Goal: Download file/media

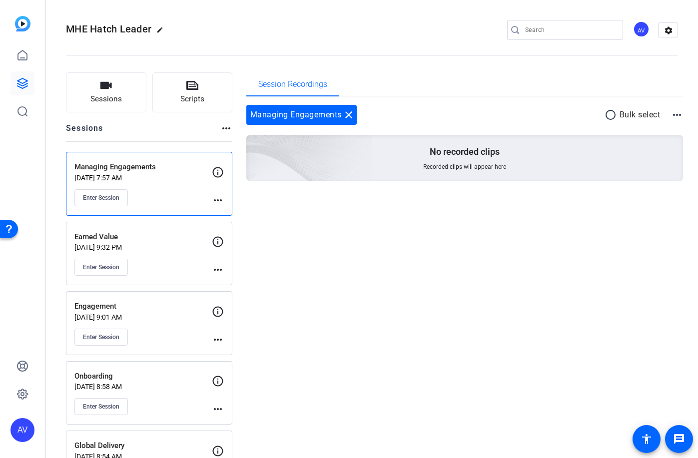
click at [152, 239] on p "Earned Value" at bounding box center [142, 236] width 137 height 11
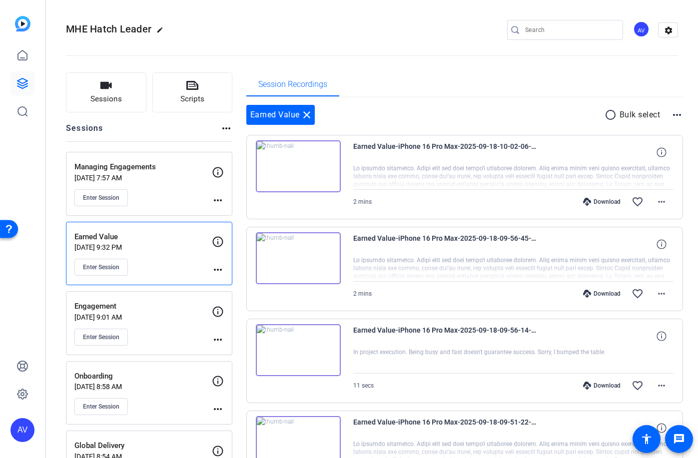
click at [181, 162] on p "Managing Engagements" at bounding box center [142, 166] width 137 height 11
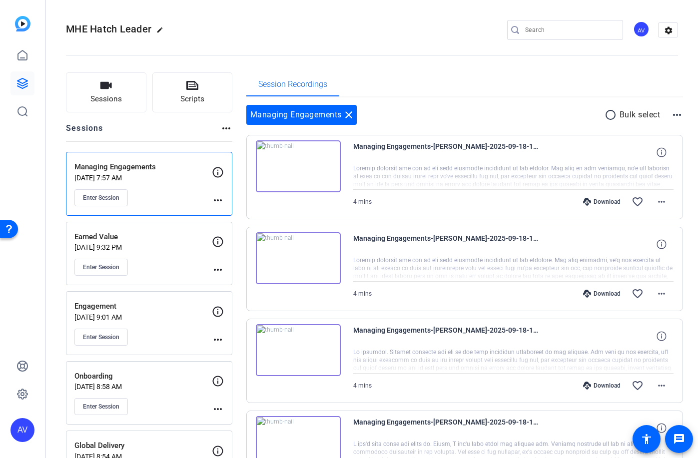
click at [296, 170] on img at bounding box center [298, 166] width 85 height 52
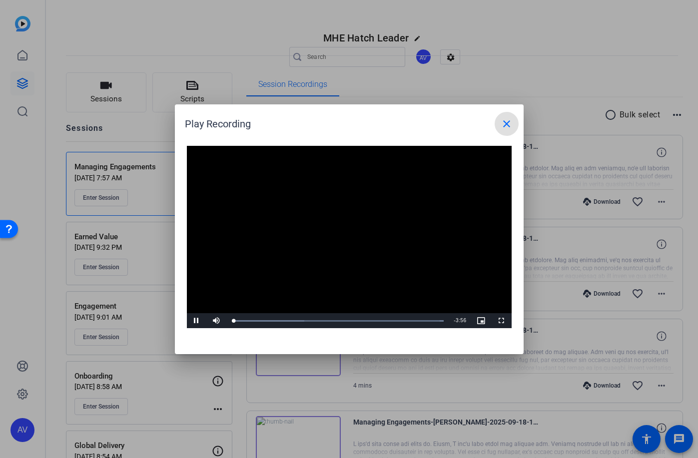
click at [506, 124] on mat-icon "close" at bounding box center [507, 124] width 12 height 12
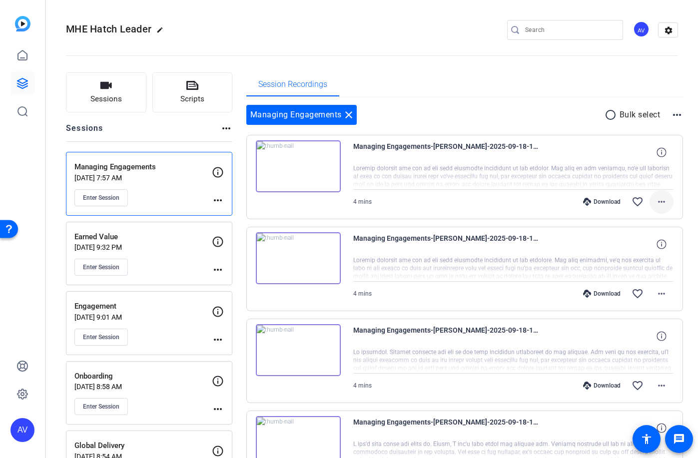
click at [664, 207] on mat-icon "more_horiz" at bounding box center [662, 202] width 12 height 12
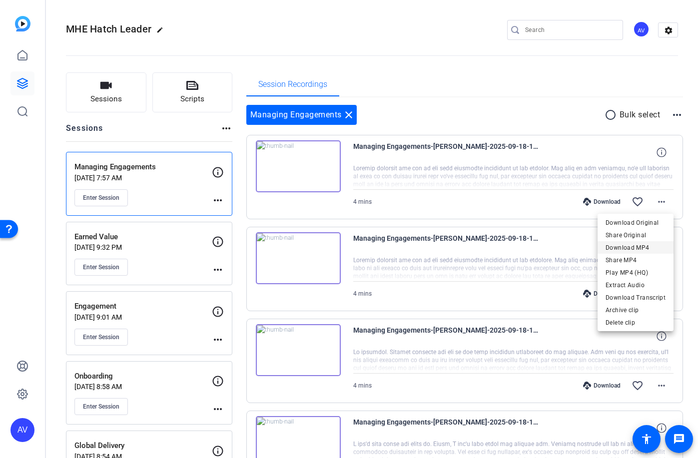
click at [623, 245] on span "Download MP4" at bounding box center [636, 248] width 60 height 12
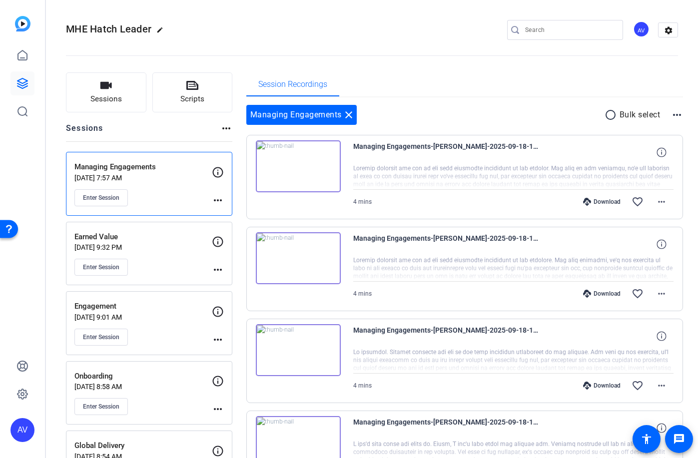
click at [173, 243] on p "[DATE] 9:32 PM" at bounding box center [142, 247] width 137 height 8
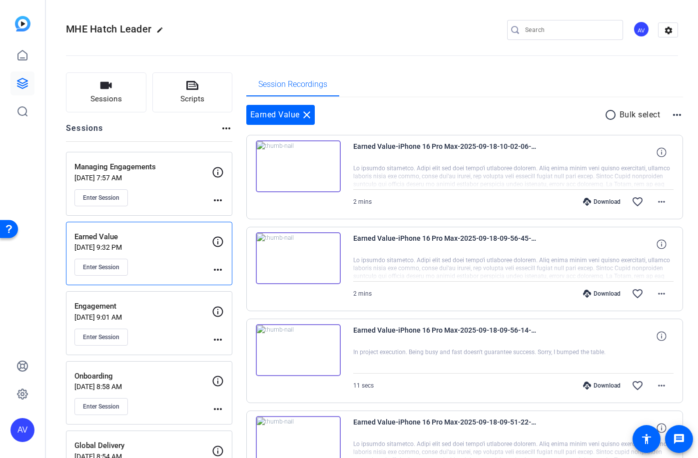
click at [295, 260] on img at bounding box center [298, 258] width 85 height 52
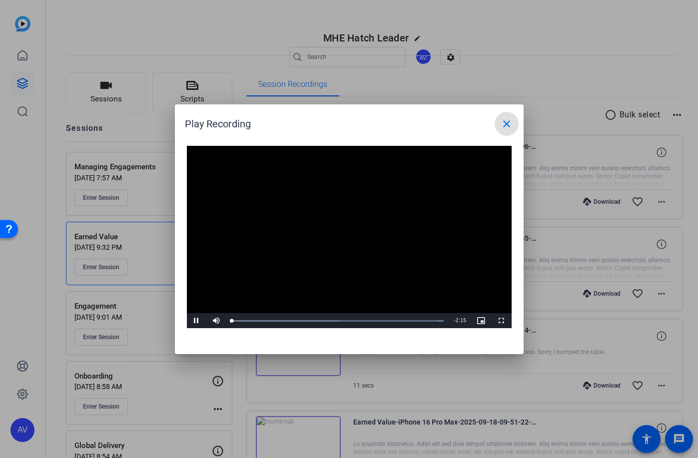
click at [343, 237] on video "Video Player" at bounding box center [349, 237] width 325 height 183
click at [508, 122] on mat-icon "close" at bounding box center [507, 124] width 12 height 12
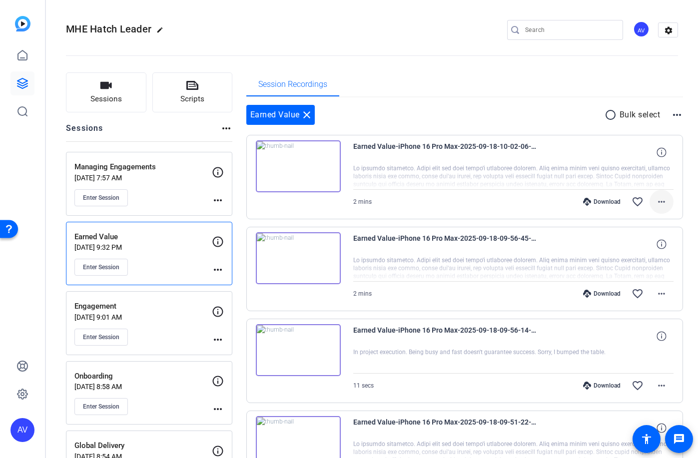
click at [660, 200] on mat-icon "more_horiz" at bounding box center [662, 202] width 12 height 12
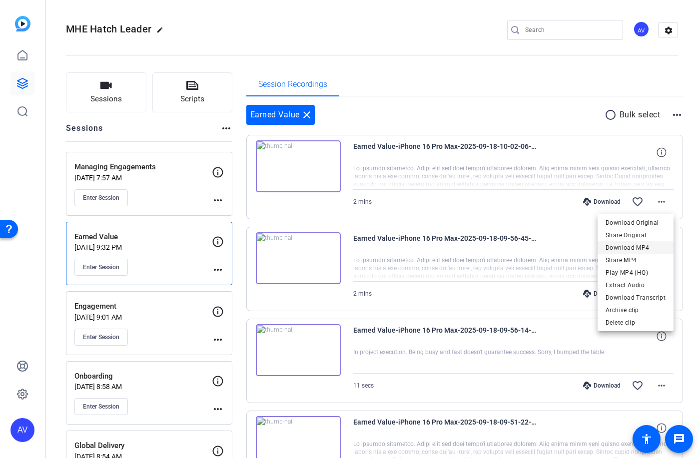
click at [624, 248] on span "Download MP4" at bounding box center [636, 248] width 60 height 12
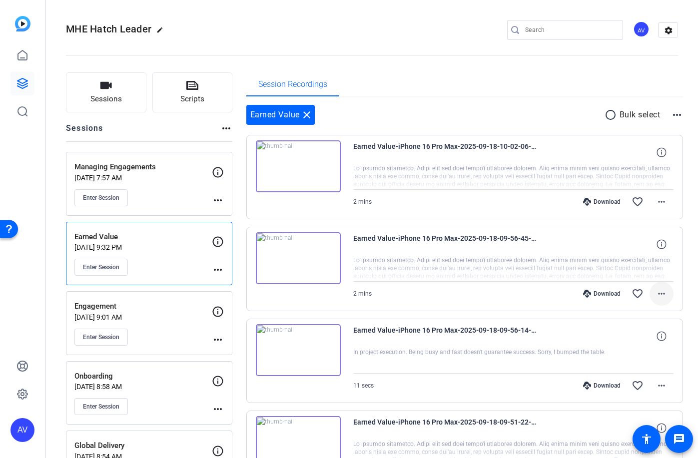
click at [658, 296] on mat-icon "more_horiz" at bounding box center [662, 294] width 12 height 12
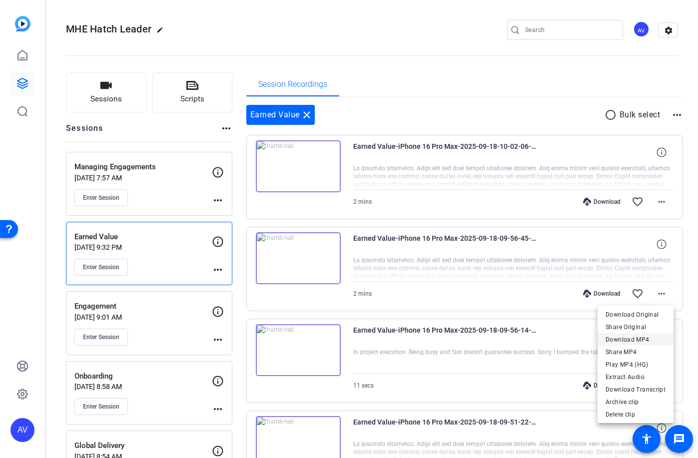
click at [626, 337] on span "Download MP4" at bounding box center [636, 340] width 60 height 12
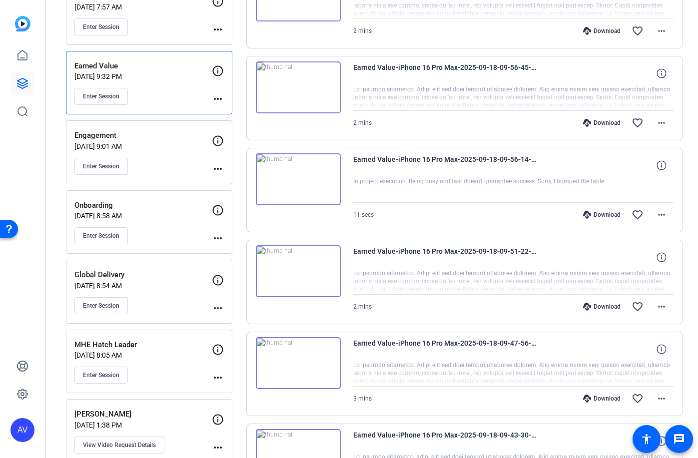
scroll to position [174, 0]
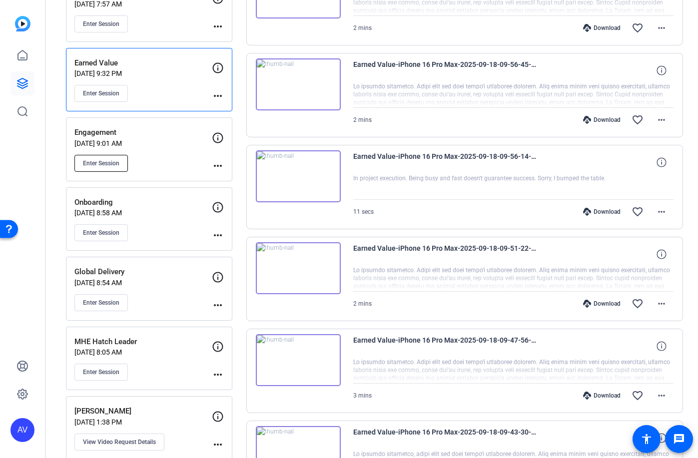
click at [101, 166] on span "Enter Session" at bounding box center [101, 163] width 36 height 8
click at [179, 151] on div "Engagement [DATE] 9:01 AM Enter Session" at bounding box center [142, 149] width 137 height 45
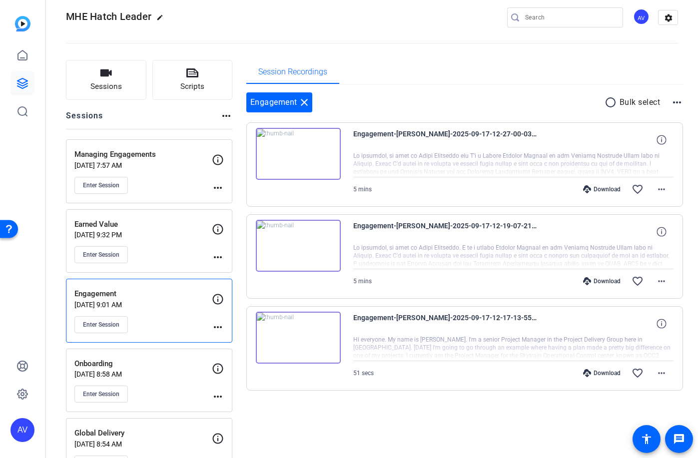
scroll to position [10, 0]
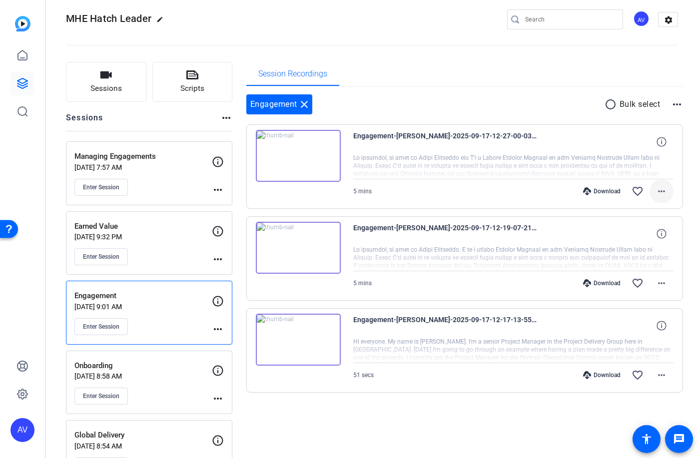
click at [666, 191] on mat-icon "more_horiz" at bounding box center [662, 191] width 12 height 12
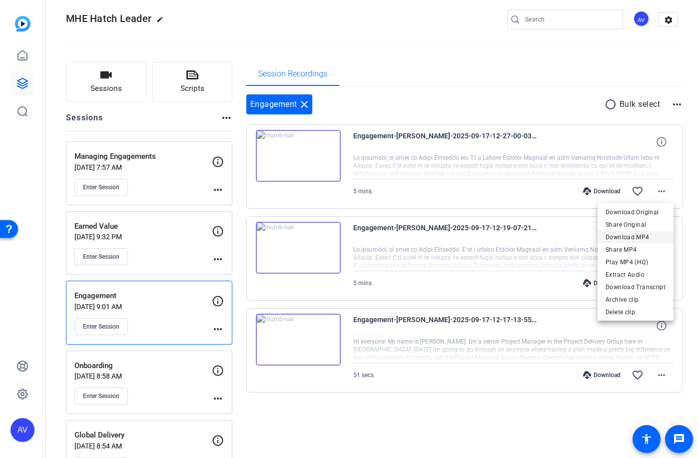
click at [651, 235] on span "Download MP4" at bounding box center [636, 237] width 60 height 12
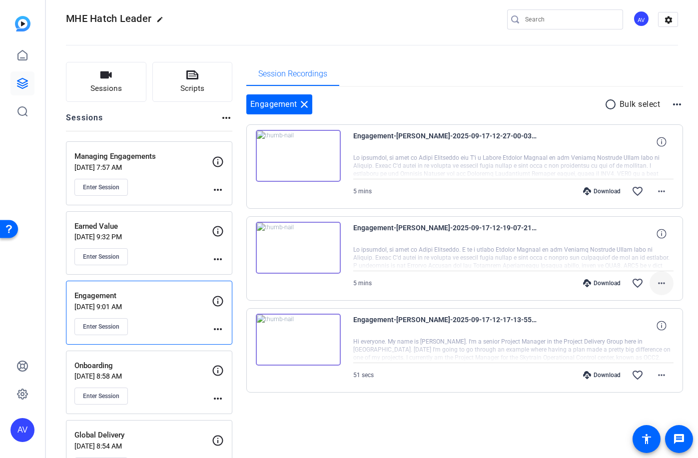
click at [662, 283] on mat-icon "more_horiz" at bounding box center [662, 283] width 12 height 12
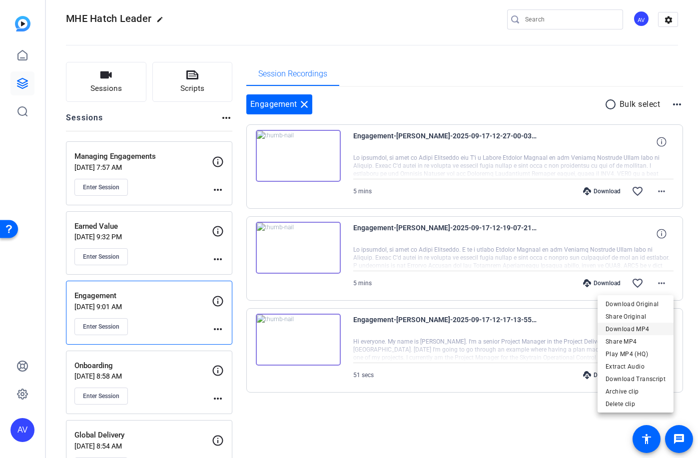
click at [647, 325] on span "Download MP4" at bounding box center [636, 329] width 60 height 12
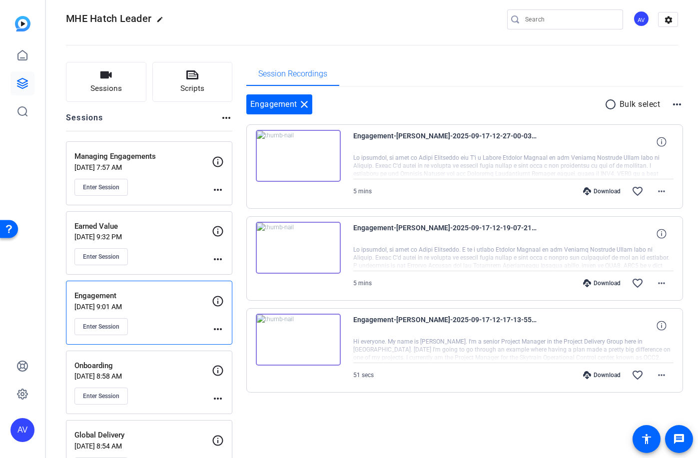
click at [177, 367] on p "Onboarding" at bounding box center [142, 365] width 137 height 11
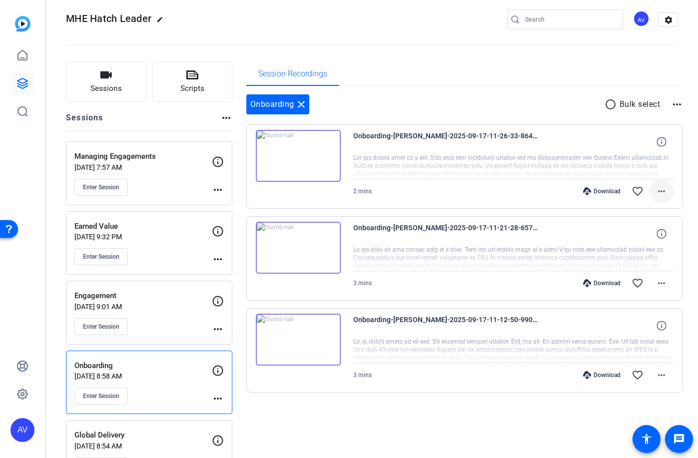
click at [663, 193] on mat-icon "more_horiz" at bounding box center [662, 191] width 12 height 12
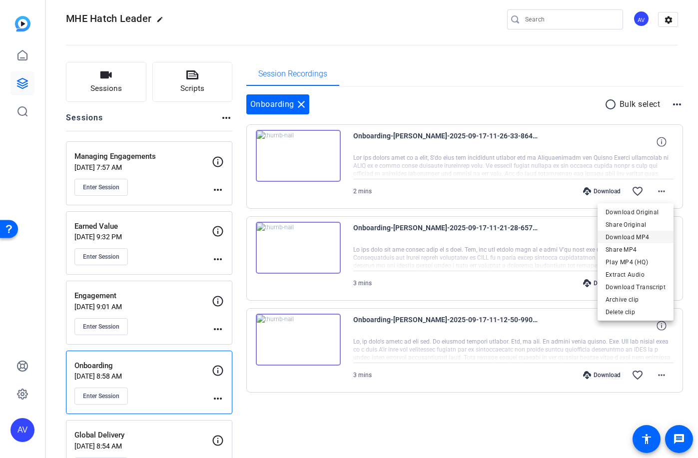
click at [633, 235] on span "Download MP4" at bounding box center [636, 237] width 60 height 12
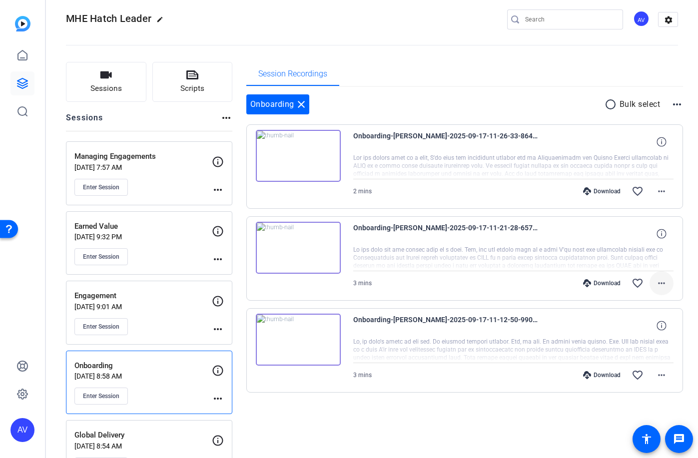
click at [660, 283] on mat-icon "more_horiz" at bounding box center [662, 283] width 12 height 12
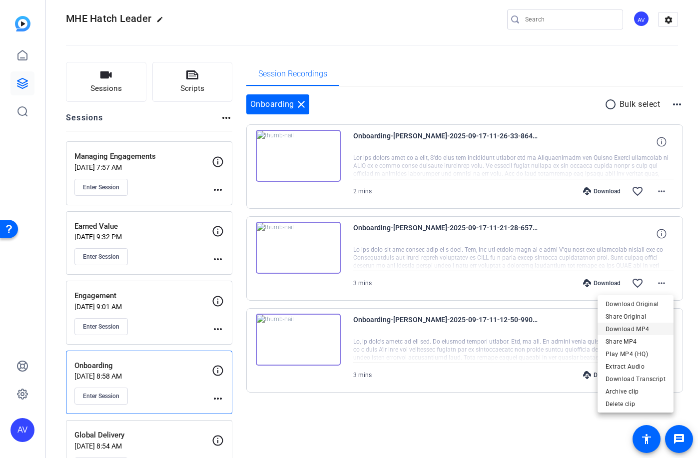
click at [647, 325] on span "Download MP4" at bounding box center [636, 329] width 60 height 12
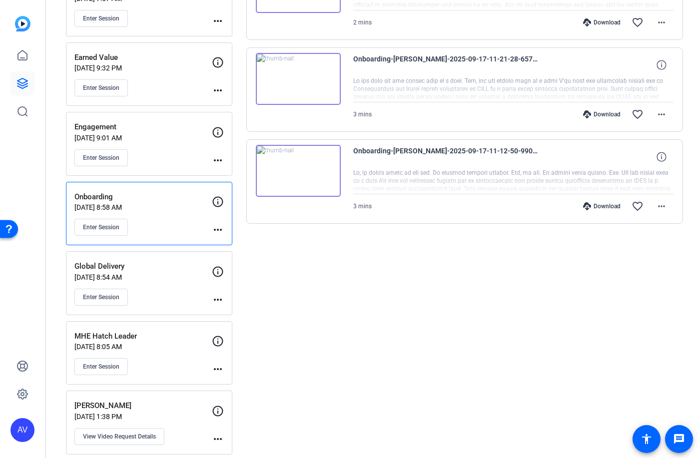
scroll to position [186, 0]
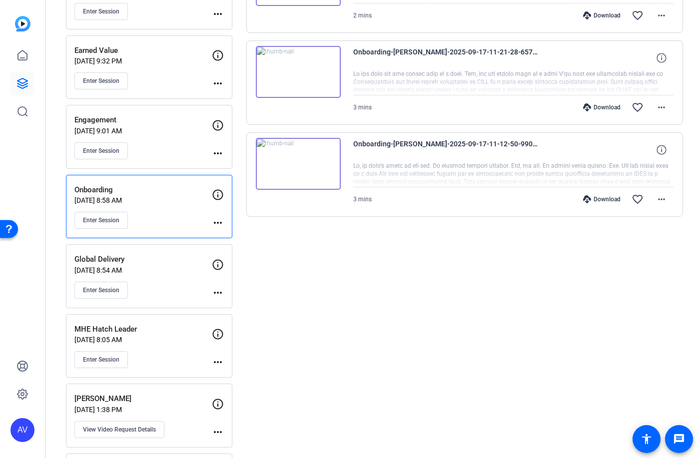
click at [170, 257] on p "Global Delivery" at bounding box center [142, 259] width 137 height 11
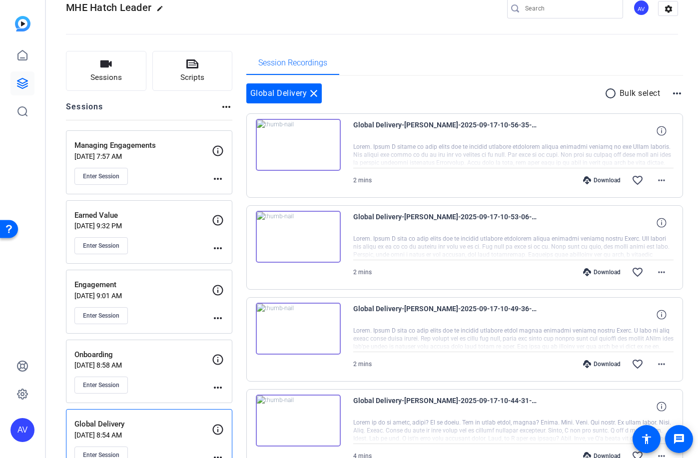
scroll to position [9, 0]
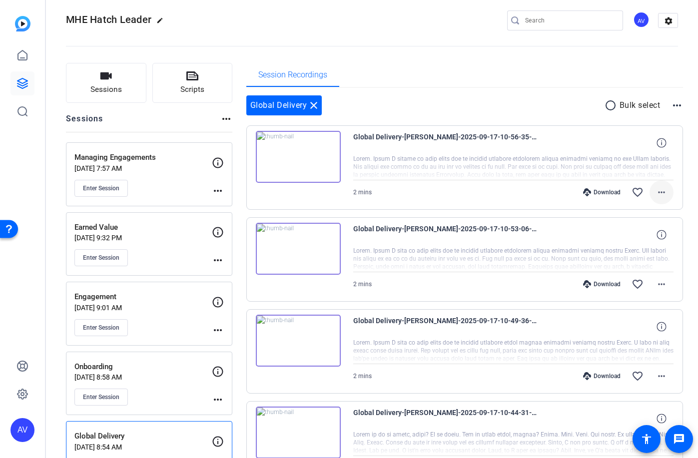
click at [663, 188] on mat-icon "more_horiz" at bounding box center [662, 192] width 12 height 12
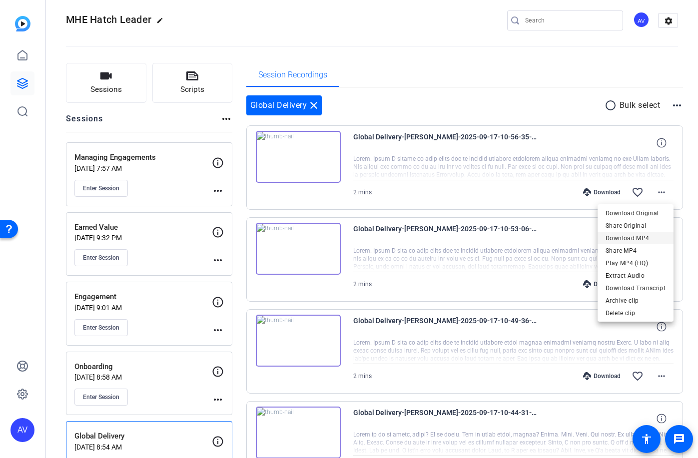
click at [640, 237] on span "Download MP4" at bounding box center [636, 238] width 60 height 12
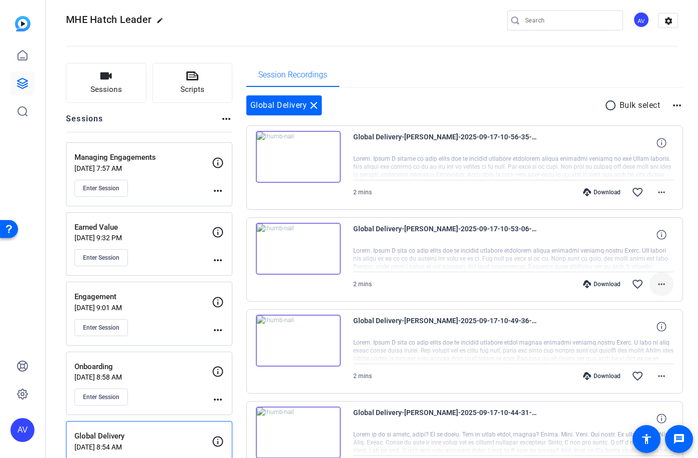
click at [660, 286] on mat-icon "more_horiz" at bounding box center [662, 284] width 12 height 12
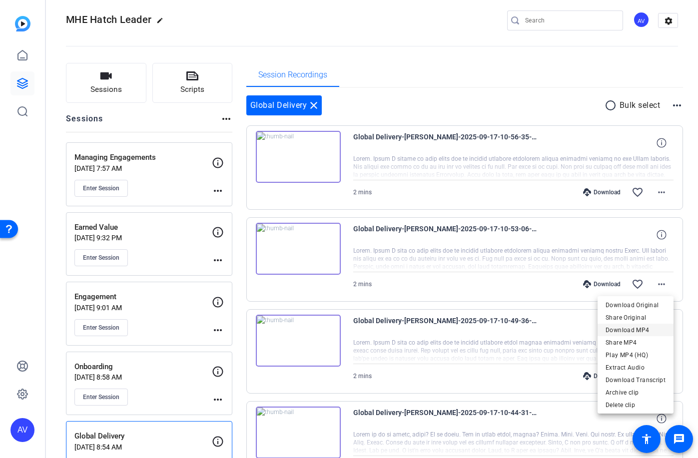
click at [634, 330] on span "Download MP4" at bounding box center [636, 330] width 60 height 12
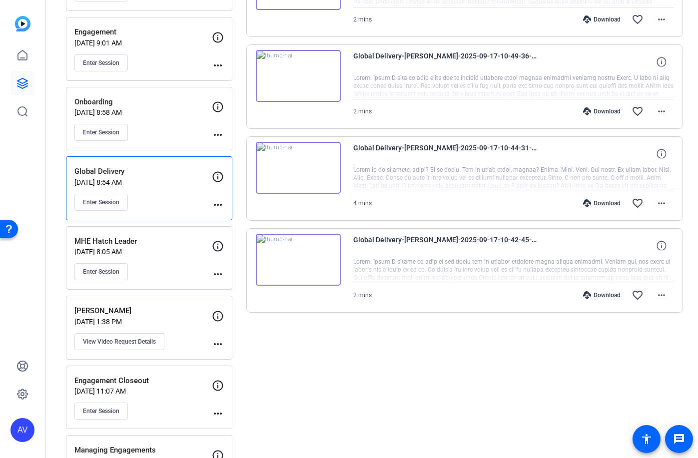
scroll to position [277, 0]
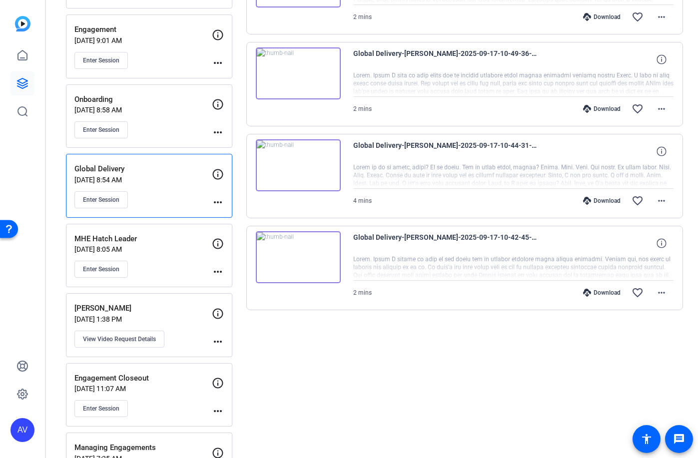
click at [193, 266] on div "Enter Session" at bounding box center [142, 269] width 137 height 17
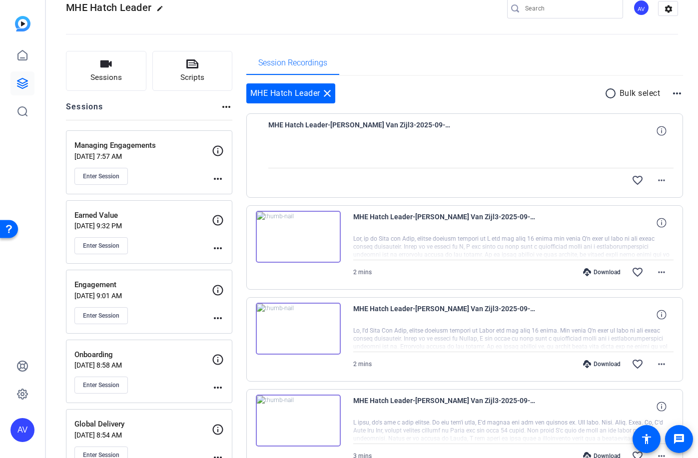
scroll to position [0, 0]
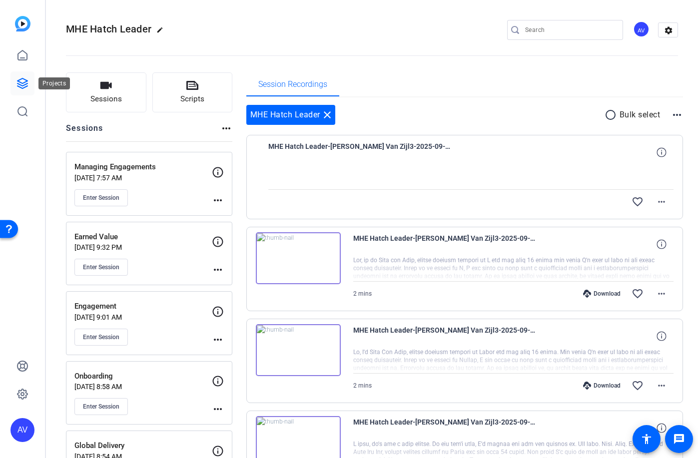
click at [21, 86] on icon at bounding box center [22, 83] width 12 height 12
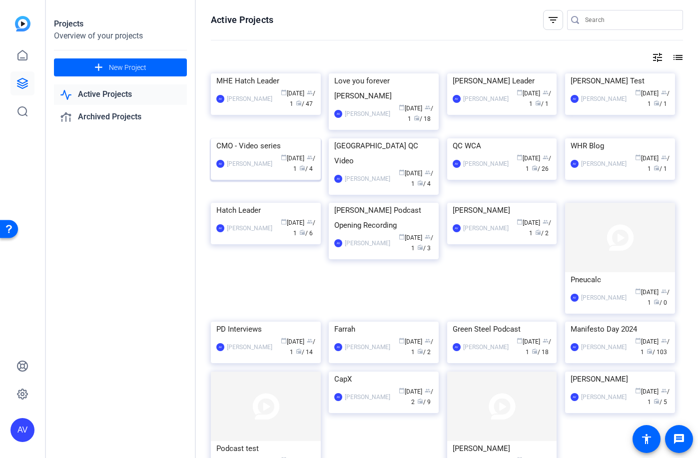
click at [267, 153] on div "CMO - Video series" at bounding box center [265, 145] width 99 height 15
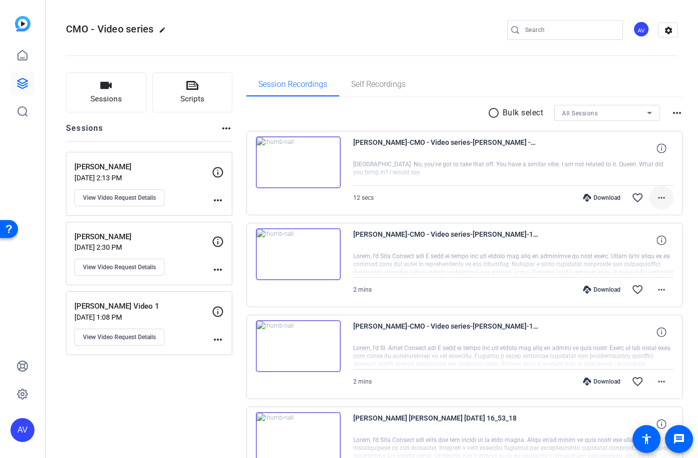
click at [657, 201] on mat-icon "more_horiz" at bounding box center [662, 198] width 12 height 12
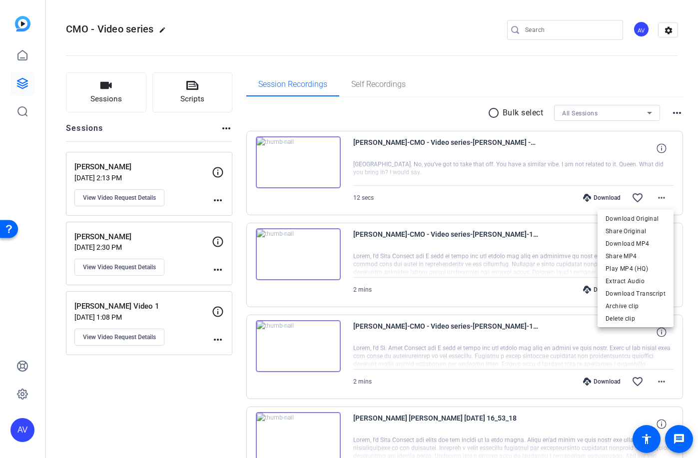
click at [404, 118] on div at bounding box center [349, 229] width 698 height 458
